Goal: Task Accomplishment & Management: Use online tool/utility

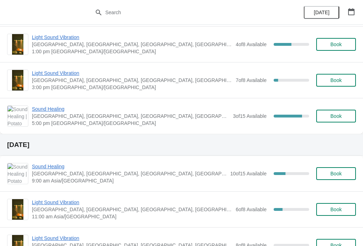
scroll to position [111, 0]
click at [335, 114] on span "Book" at bounding box center [335, 116] width 11 height 6
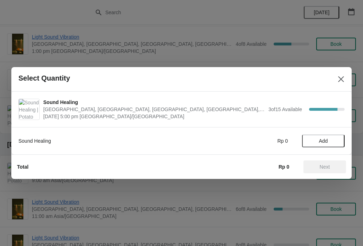
click at [321, 143] on span "Add" at bounding box center [323, 141] width 9 height 6
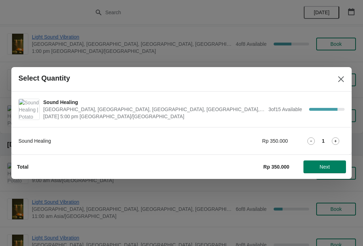
click at [342, 138] on div "1" at bounding box center [323, 140] width 43 height 7
click at [337, 139] on icon at bounding box center [335, 140] width 7 height 7
click at [328, 165] on span "Next" at bounding box center [325, 167] width 10 height 6
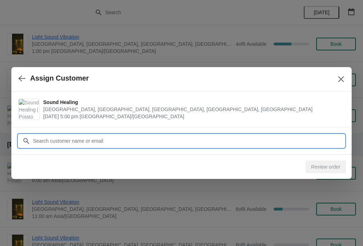
click at [278, 139] on input "Customer" at bounding box center [189, 140] width 312 height 13
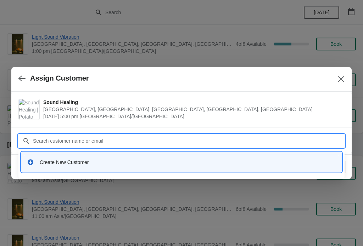
click at [192, 164] on div "Create New Customer" at bounding box center [188, 161] width 296 height 7
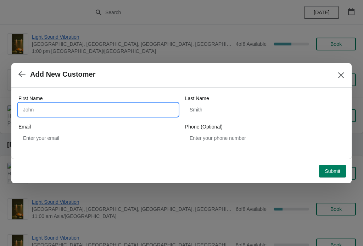
click at [121, 105] on input "First Name" at bounding box center [98, 109] width 160 height 13
type input "Gulsum"
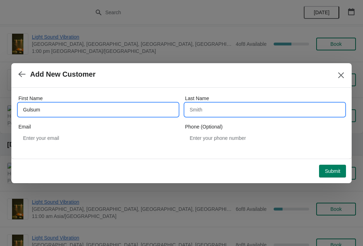
click at [209, 110] on input "Last Name" at bounding box center [265, 109] width 160 height 13
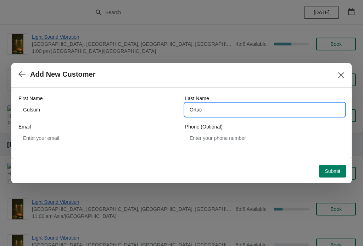
type input "Ortac"
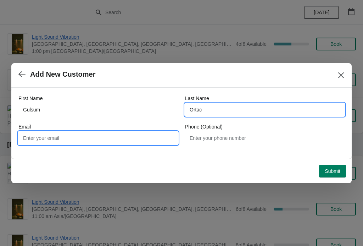
click at [69, 140] on input "Email" at bounding box center [98, 138] width 160 height 13
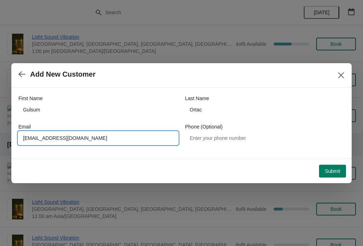
type input "gulsumortacc@gmail.com"
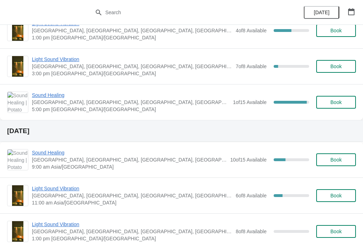
scroll to position [125, 0]
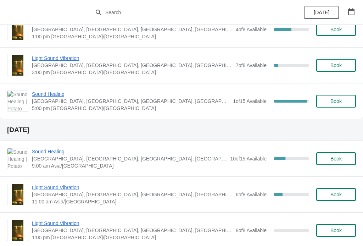
click at [342, 100] on span "Book" at bounding box center [336, 101] width 27 height 6
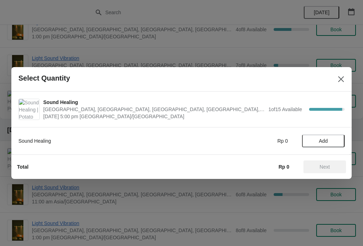
click at [341, 84] on button "Close" at bounding box center [341, 79] width 13 height 13
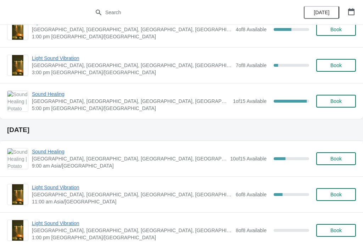
click at [54, 95] on span "Sound Healing" at bounding box center [130, 93] width 197 height 7
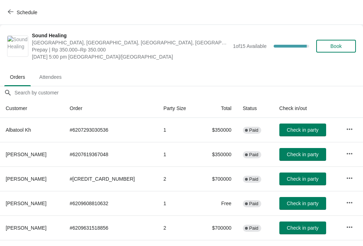
scroll to position [0, 0]
click at [16, 12] on span "Schedule" at bounding box center [23, 12] width 28 height 7
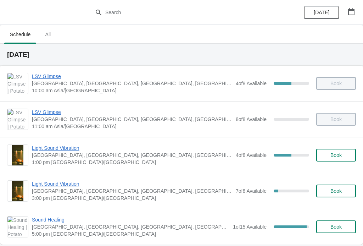
click at [53, 147] on span "Light Sound Vibration" at bounding box center [132, 147] width 200 height 7
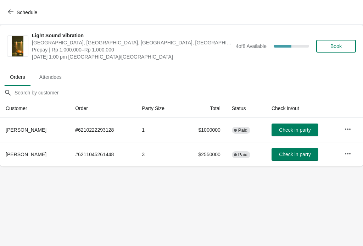
click at [292, 129] on span "Check in party" at bounding box center [295, 130] width 32 height 6
click at [311, 127] on span "Check in party" at bounding box center [295, 130] width 32 height 6
